Goal: Task Accomplishment & Management: Complete application form

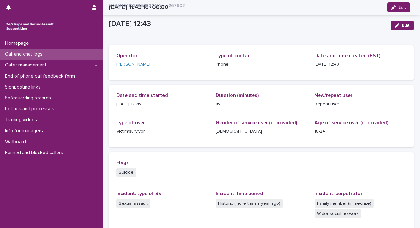
click at [57, 53] on div "Call and chat logs" at bounding box center [51, 54] width 103 height 11
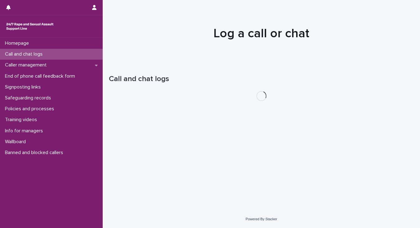
click at [36, 54] on p "Call and chat logs" at bounding box center [24, 54] width 45 height 6
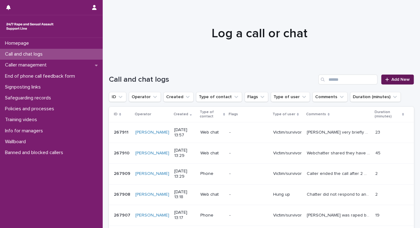
click at [392, 80] on span "Add New" at bounding box center [400, 79] width 18 height 4
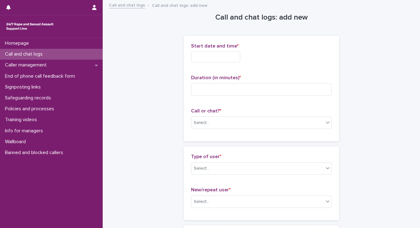
click at [209, 54] on input "text" at bounding box center [215, 57] width 49 height 11
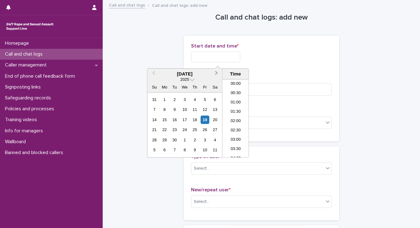
scroll to position [227, 0]
click at [230, 117] on li "14:00" at bounding box center [235, 118] width 26 height 9
click at [223, 57] on input "**********" at bounding box center [215, 57] width 49 height 11
type input "**********"
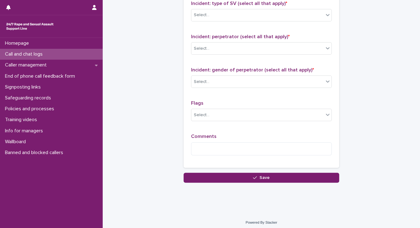
scroll to position [492, 0]
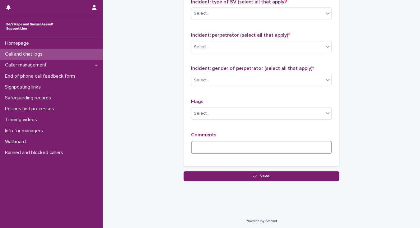
click at [194, 147] on textarea at bounding box center [261, 147] width 141 height 13
click at [234, 145] on textarea "**********" at bounding box center [261, 147] width 141 height 13
type textarea "**********"
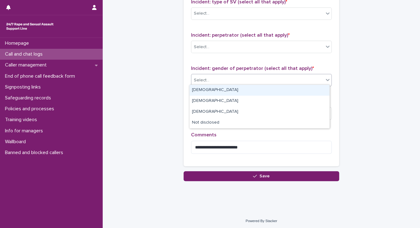
click at [207, 80] on div "Select..." at bounding box center [257, 80] width 132 height 10
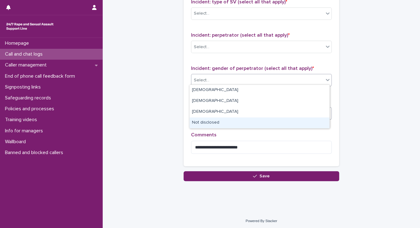
drag, startPoint x: 219, startPoint y: 123, endPoint x: 218, endPoint y: 115, distance: 7.5
click at [219, 123] on div "Not disclosed" at bounding box center [259, 123] width 140 height 11
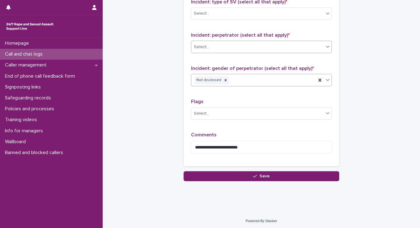
click at [218, 47] on div "Select..." at bounding box center [257, 47] width 132 height 10
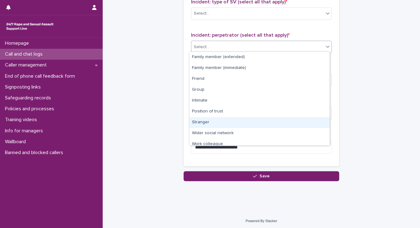
scroll to position [26, 0]
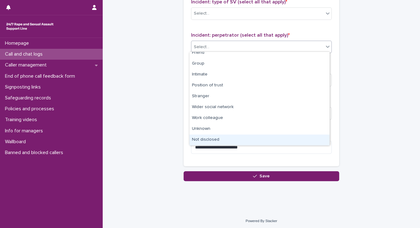
click at [223, 139] on div "Not disclosed" at bounding box center [259, 140] width 140 height 11
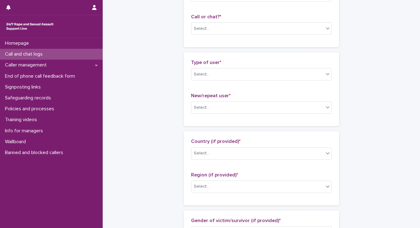
scroll to position [0, 0]
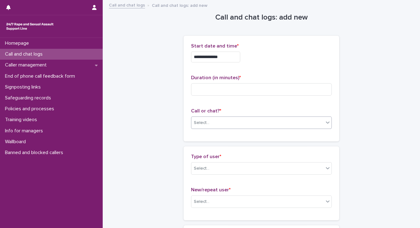
click at [211, 127] on div "Select..." at bounding box center [257, 123] width 132 height 10
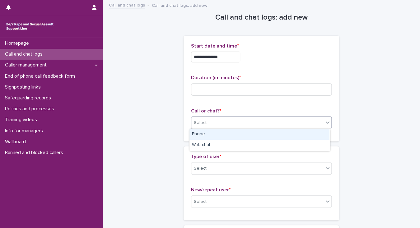
click at [214, 136] on div "Phone" at bounding box center [259, 134] width 140 height 11
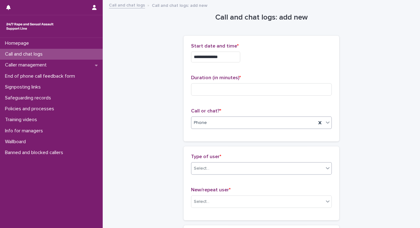
click at [225, 170] on div "Select..." at bounding box center [257, 169] width 132 height 10
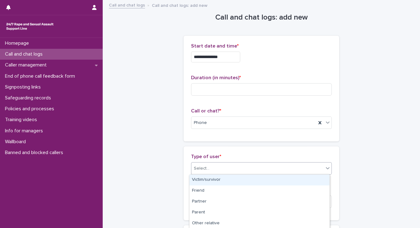
click at [236, 180] on div "Victim/survivor" at bounding box center [259, 180] width 140 height 11
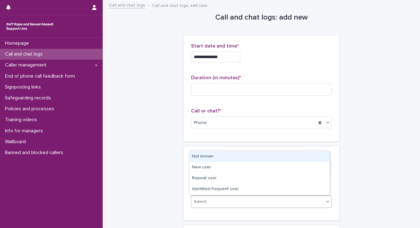
click at [249, 202] on div "Select..." at bounding box center [257, 202] width 132 height 10
click at [253, 156] on div "Not known" at bounding box center [259, 156] width 140 height 11
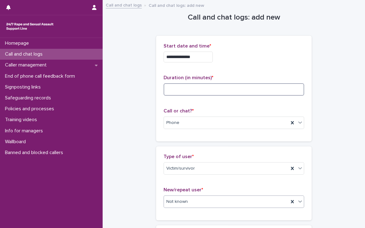
click at [177, 88] on input at bounding box center [234, 89] width 141 height 12
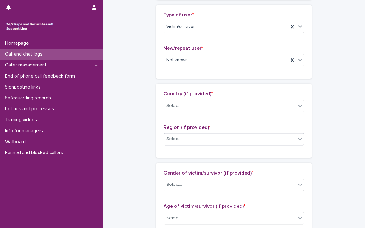
scroll to position [149, 0]
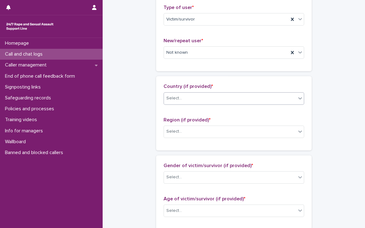
type input "**"
click at [167, 100] on div "Select..." at bounding box center [174, 98] width 16 height 7
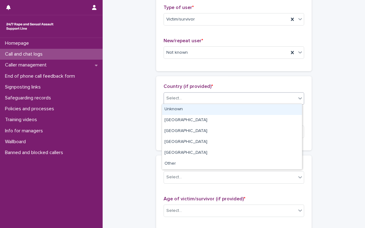
drag, startPoint x: 170, startPoint y: 108, endPoint x: 174, endPoint y: 120, distance: 12.3
click at [170, 108] on div "Unknown" at bounding box center [232, 109] width 140 height 11
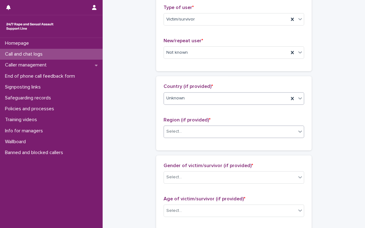
click at [177, 132] on div "Select..." at bounding box center [174, 131] width 16 height 7
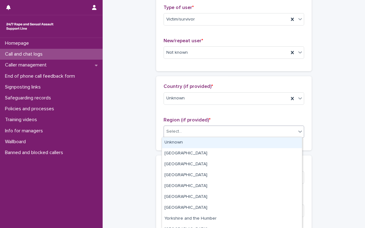
click at [179, 143] on div "Unknown" at bounding box center [232, 142] width 140 height 11
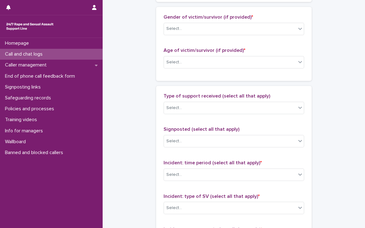
scroll to position [299, 0]
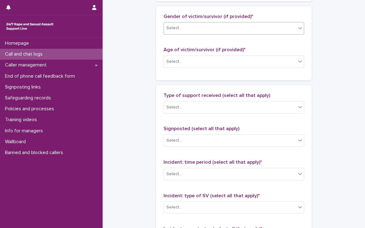
click at [169, 31] on div "Select..." at bounding box center [230, 28] width 132 height 10
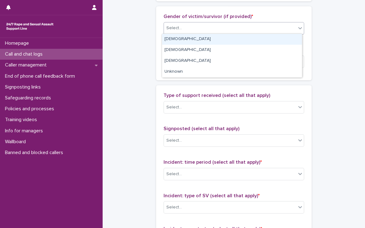
click at [170, 37] on div "[DEMOGRAPHIC_DATA]" at bounding box center [232, 39] width 140 height 11
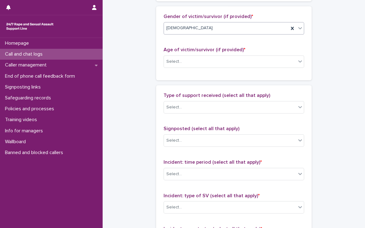
click at [168, 30] on span "[DEMOGRAPHIC_DATA]" at bounding box center [189, 28] width 46 height 7
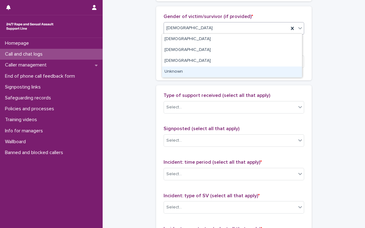
click at [173, 70] on div "Unknown" at bounding box center [232, 72] width 140 height 11
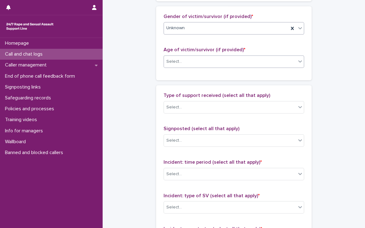
click at [170, 63] on div "Select..." at bounding box center [174, 61] width 16 height 7
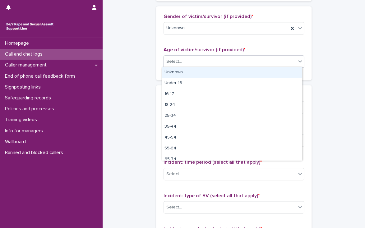
click at [171, 72] on div "Unknown" at bounding box center [232, 72] width 140 height 11
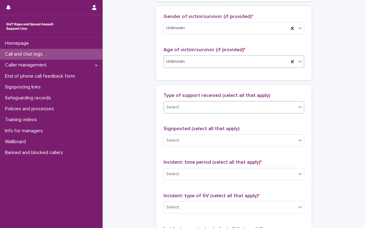
click at [177, 109] on div "Select..." at bounding box center [174, 107] width 16 height 7
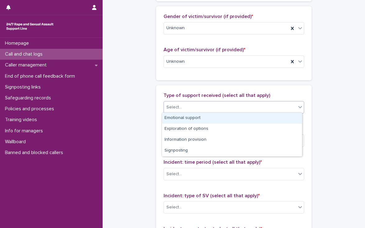
click at [183, 117] on div "Emotional support" at bounding box center [232, 118] width 140 height 11
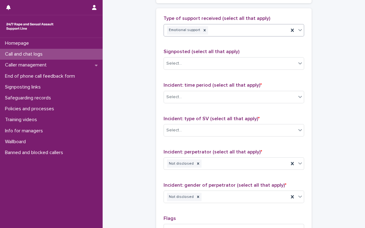
scroll to position [398, 0]
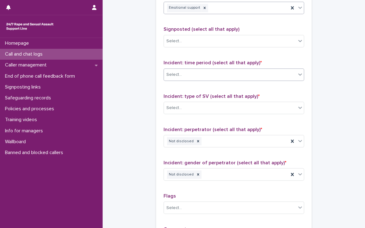
click at [167, 76] on div "Select..." at bounding box center [174, 74] width 16 height 7
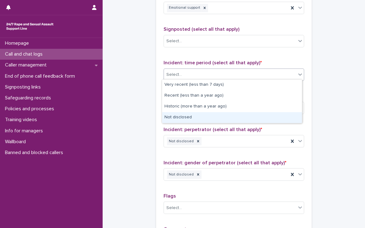
click at [174, 115] on div "Not disclosed" at bounding box center [232, 117] width 140 height 11
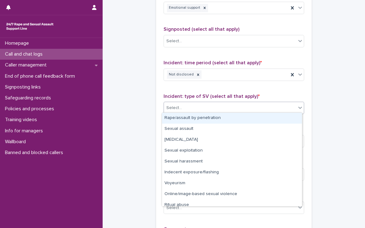
click at [170, 106] on div "Select..." at bounding box center [174, 108] width 16 height 7
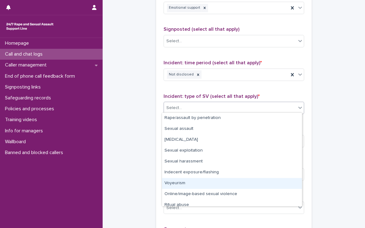
scroll to position [16, 0]
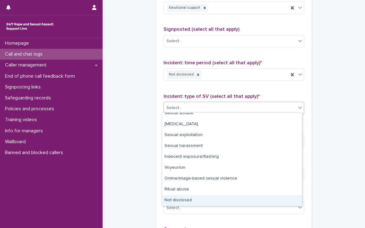
drag, startPoint x: 186, startPoint y: 202, endPoint x: 137, endPoint y: 163, distance: 62.0
click at [185, 202] on div "Not disclosed" at bounding box center [232, 200] width 140 height 11
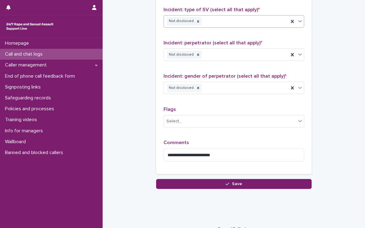
scroll to position [492, 0]
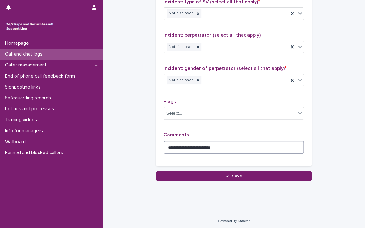
click at [223, 144] on textarea "**********" at bounding box center [234, 147] width 141 height 13
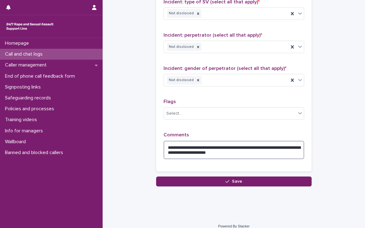
click at [252, 145] on textarea "**********" at bounding box center [234, 150] width 141 height 19
click at [275, 144] on textarea "**********" at bounding box center [234, 150] width 141 height 19
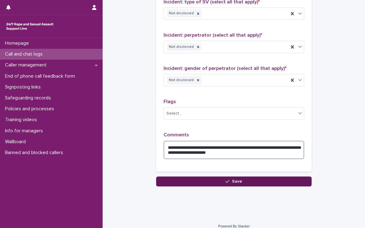
type textarea "**********"
click at [244, 179] on button "Save" at bounding box center [234, 182] width 156 height 10
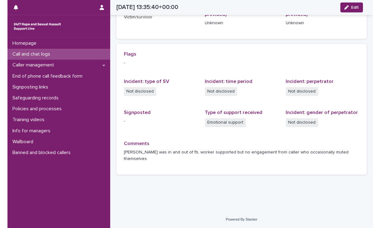
scroll to position [108, 0]
